Goal: Information Seeking & Learning: Learn about a topic

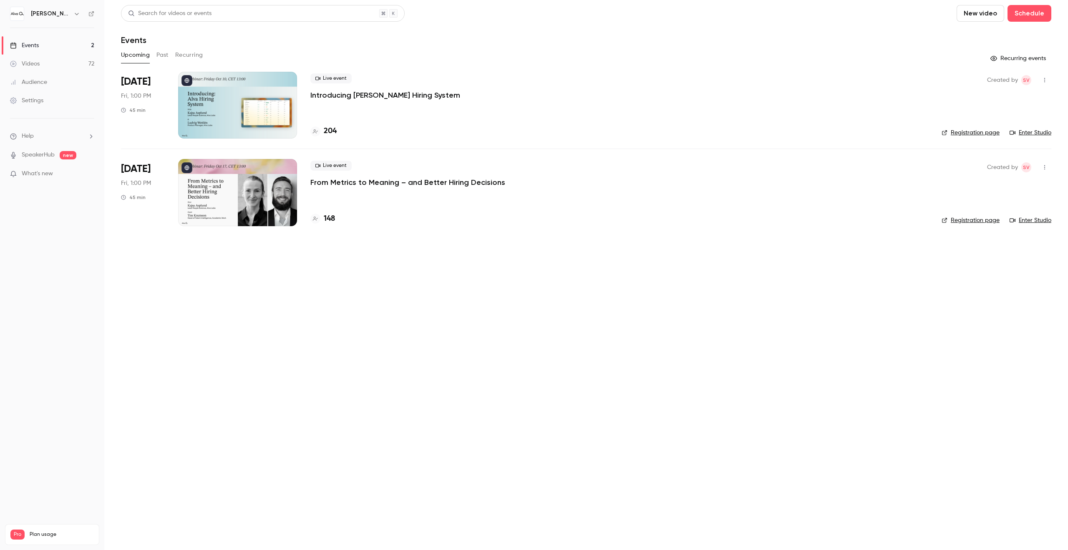
click at [466, 45] on div "Events" at bounding box center [586, 40] width 930 height 10
click at [326, 131] on h4 "207" at bounding box center [330, 131] width 13 height 11
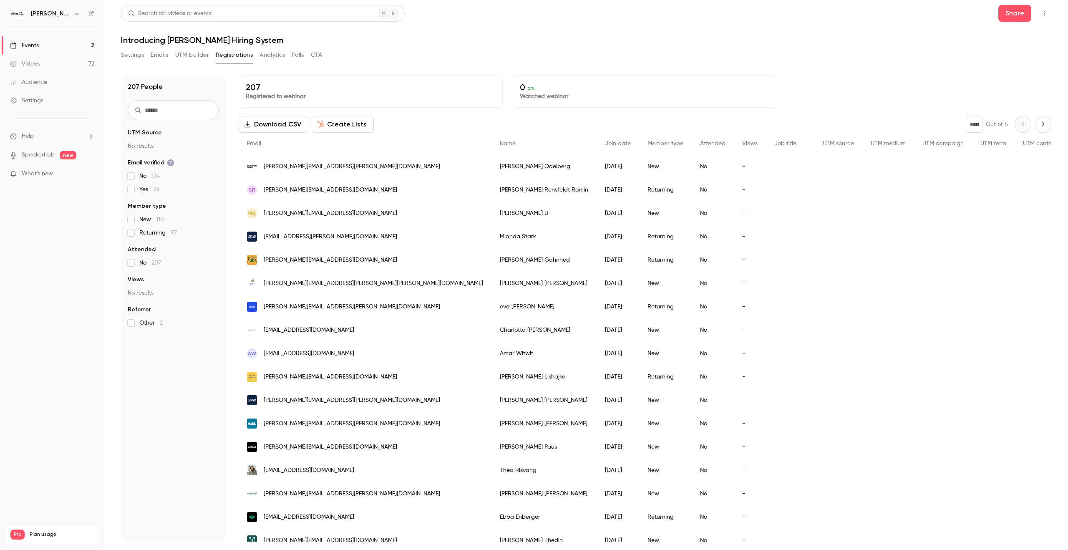
scroll to position [8, 0]
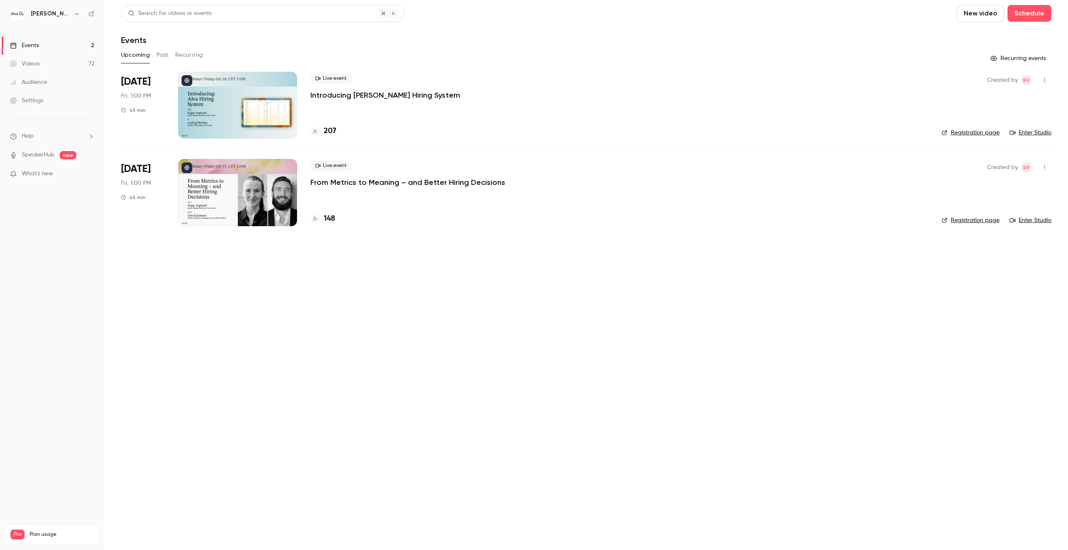
click at [399, 48] on div "Upcoming Past Recurring" at bounding box center [586, 54] width 930 height 13
click at [326, 129] on h4 "207" at bounding box center [330, 131] width 13 height 11
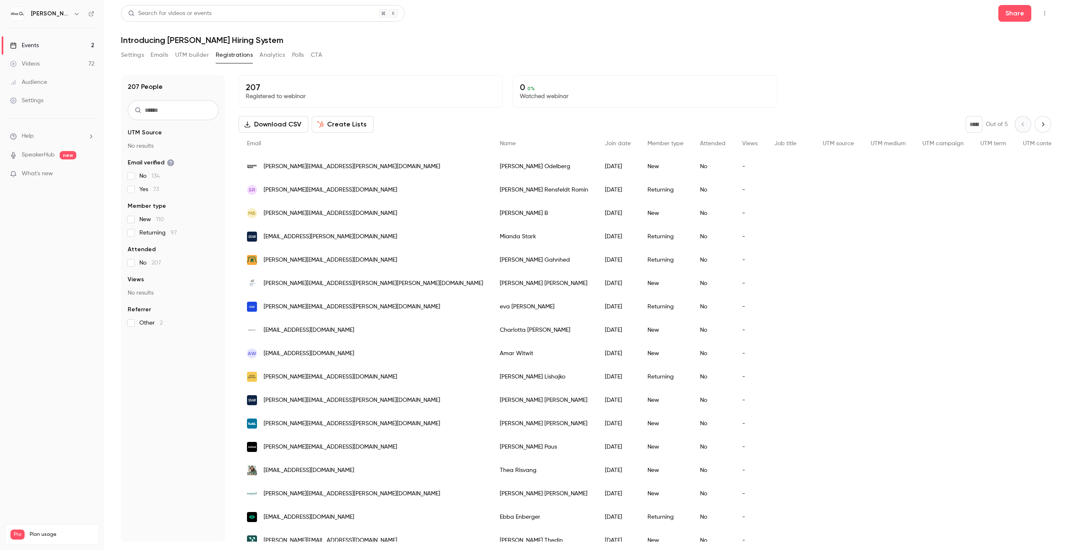
click at [437, 50] on div "Settings Emails UTM builder Registrations Analytics Polls CTA" at bounding box center [586, 56] width 930 height 17
